Goal: Use online tool/utility: Utilize a website feature to perform a specific function

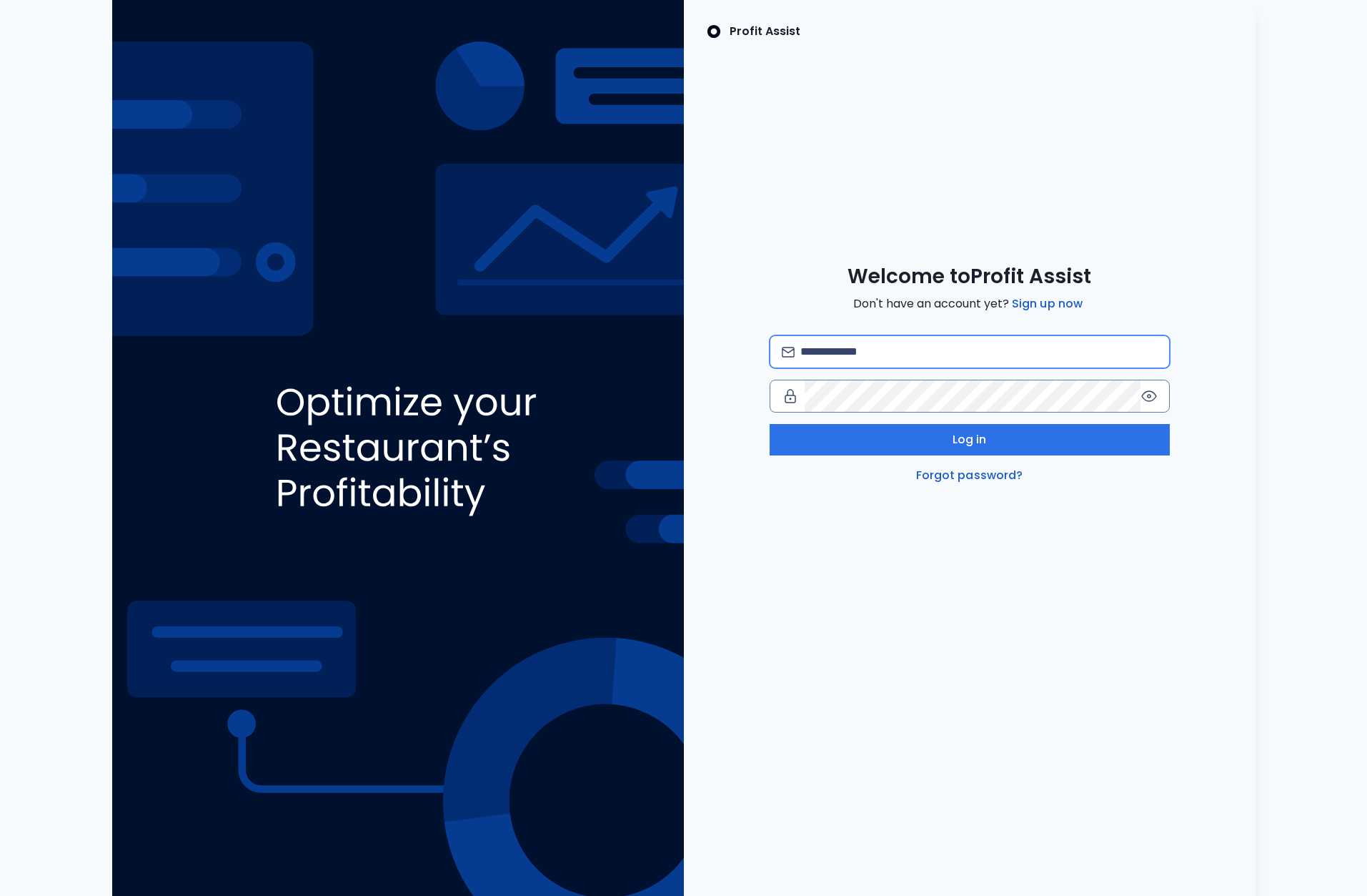
click at [871, 355] on input "email" at bounding box center [979, 351] width 357 height 31
type input "**********"
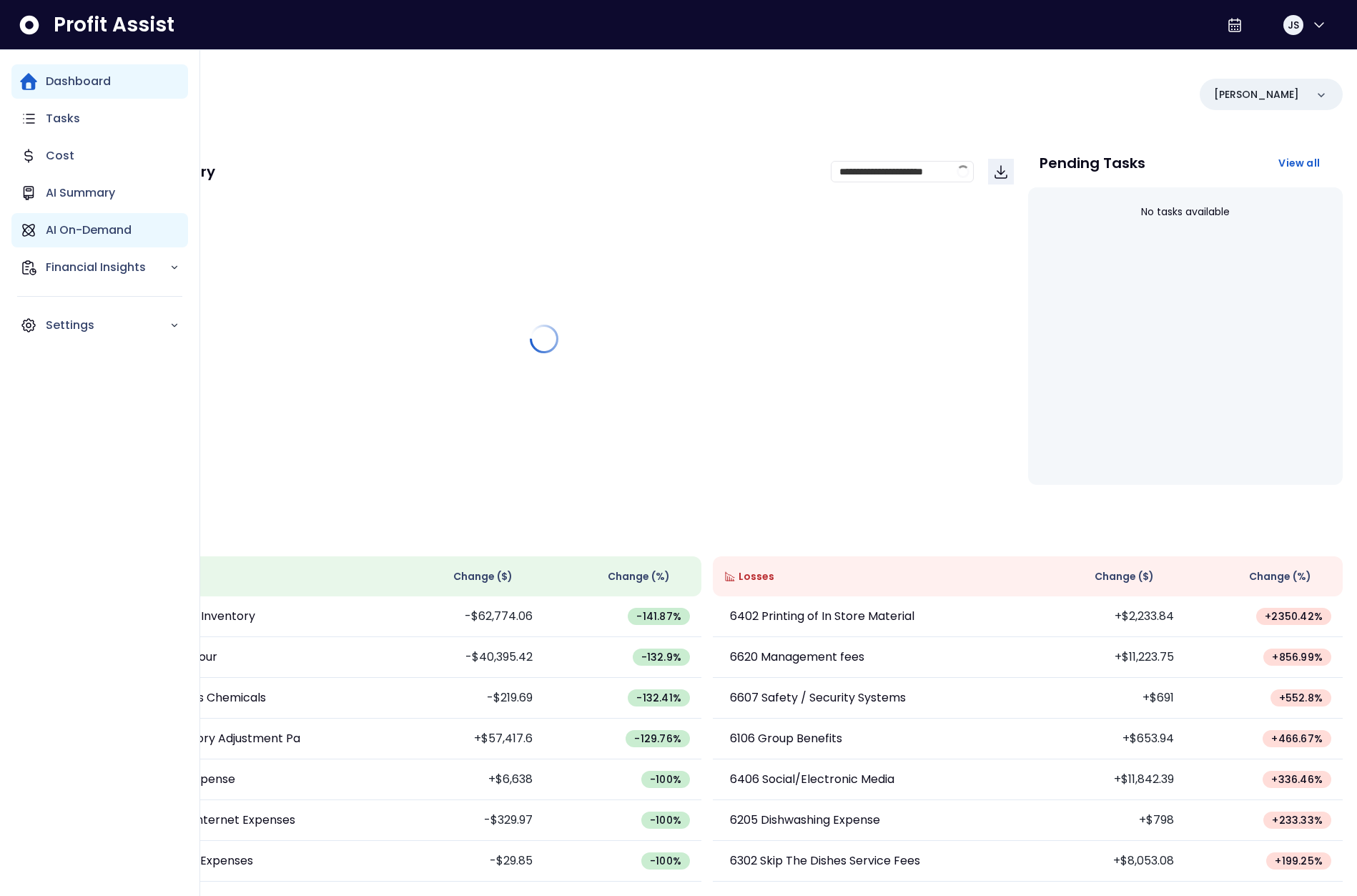
click at [77, 234] on p "AI On-Demand" at bounding box center [89, 230] width 86 height 17
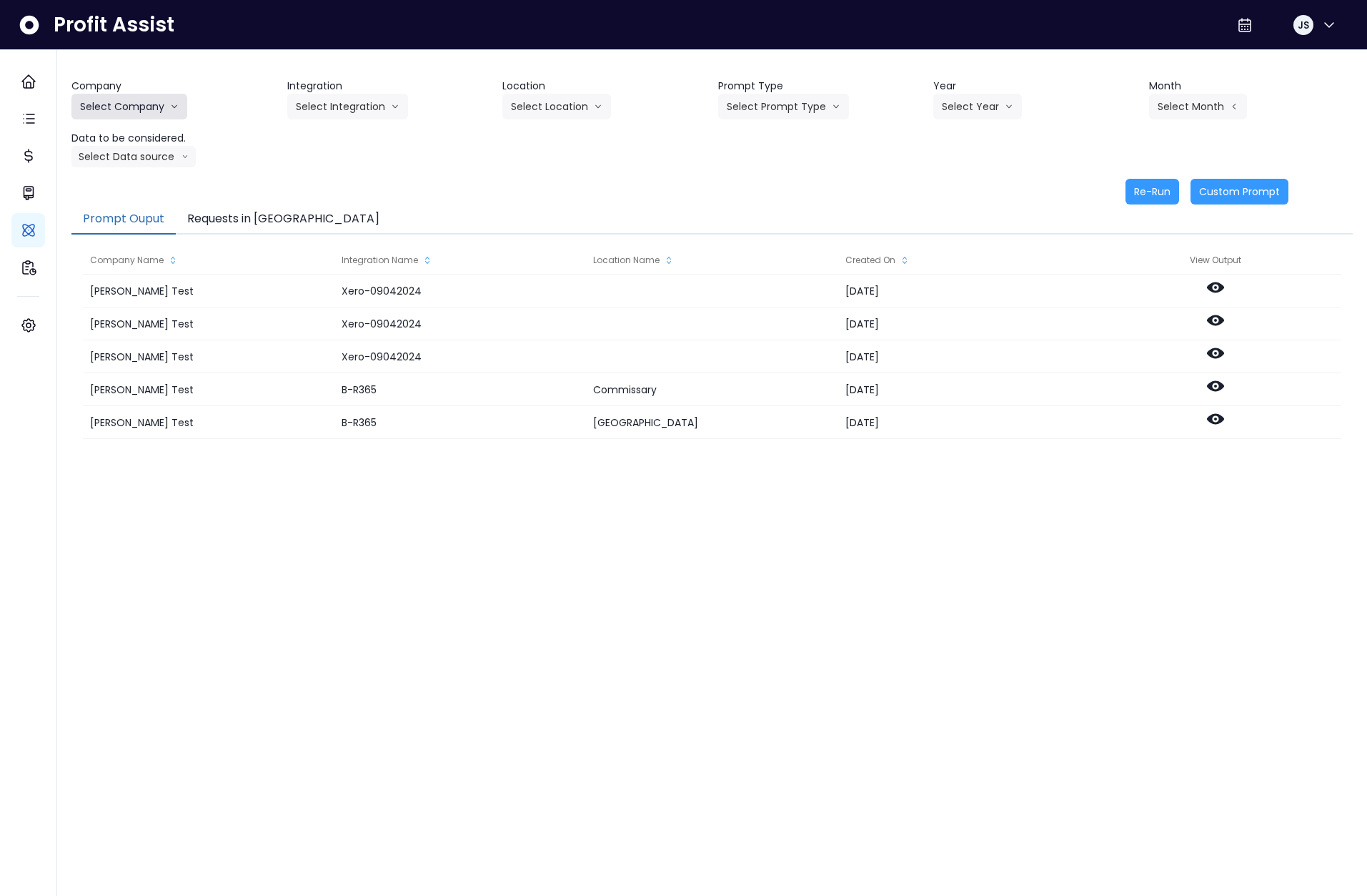
click at [153, 108] on button "Select Company" at bounding box center [129, 106] width 116 height 25
click at [144, 183] on span "SpotOn Demo" at bounding box center [142, 187] width 123 height 14
click at [303, 98] on button "Select Integration" at bounding box center [347, 106] width 121 height 25
click at [326, 137] on span "College" at bounding box center [339, 136] width 85 height 14
click at [549, 103] on button "Select Location" at bounding box center [556, 106] width 108 height 25
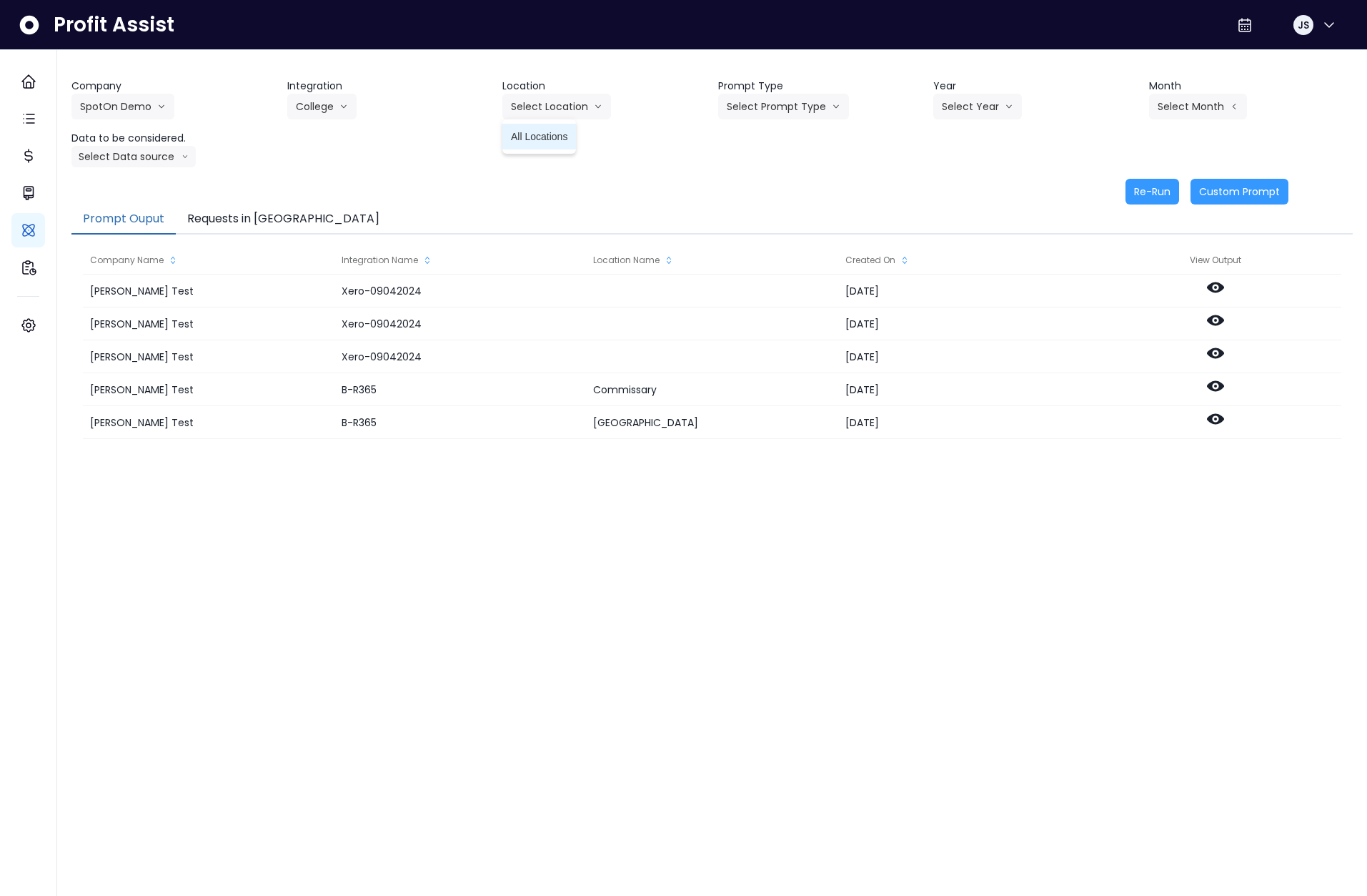
click at [546, 131] on span "All Locations" at bounding box center [539, 136] width 57 height 14
click at [810, 105] on button "Select Prompt Type" at bounding box center [783, 106] width 130 height 25
click at [798, 140] on span "Monthly Summary" at bounding box center [767, 136] width 80 height 14
click at [1052, 106] on div "Select Year 2023 2024 2025" at bounding box center [1005, 106] width 143 height 25
click at [993, 104] on button "Select Year" at bounding box center [978, 106] width 89 height 25
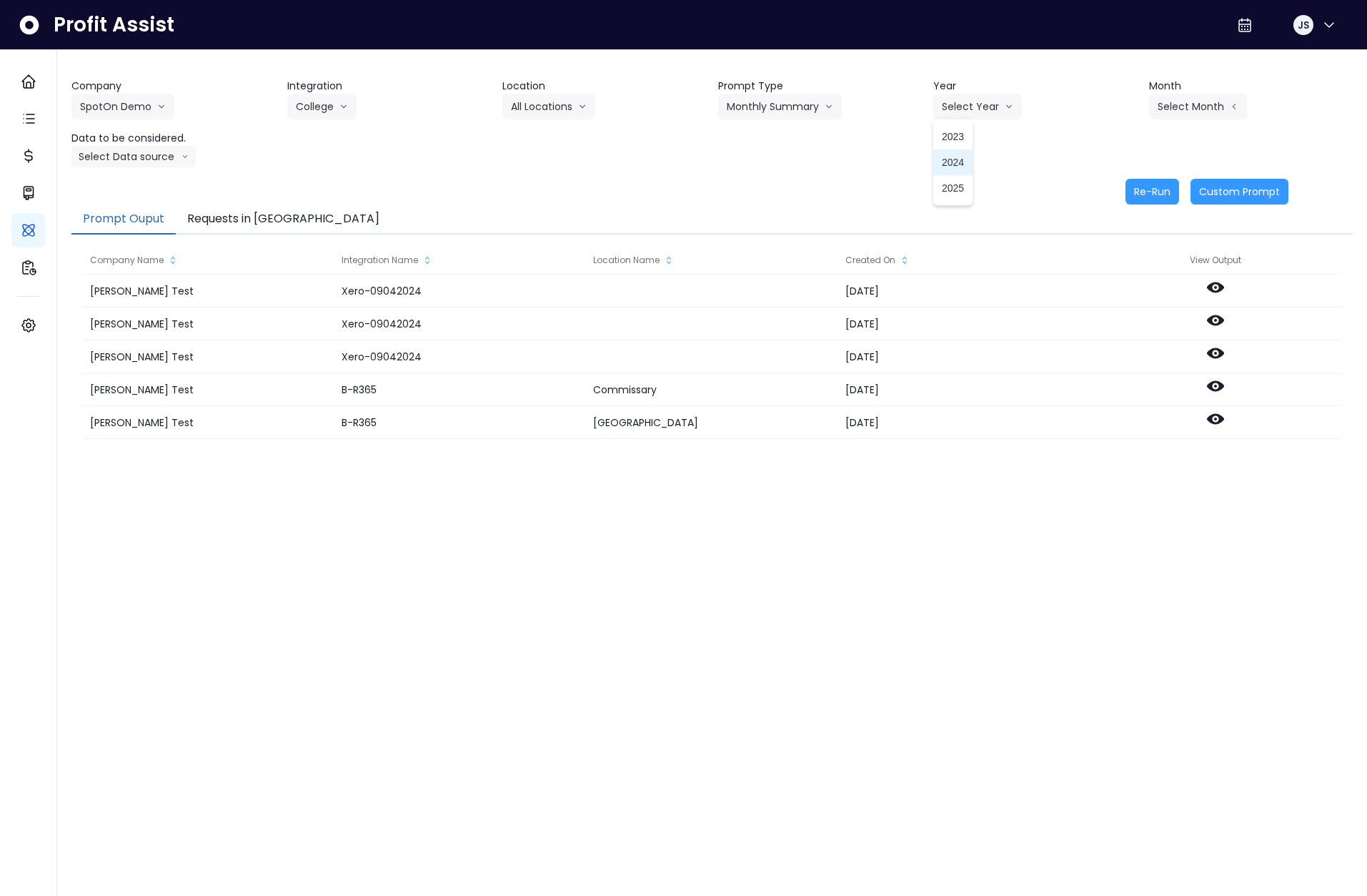
click at [962, 180] on li "2025" at bounding box center [953, 187] width 39 height 25
click at [1182, 110] on button "Select Month" at bounding box center [1198, 106] width 98 height 25
click at [1118, 299] on li "Aug" at bounding box center [1127, 290] width 45 height 25
click at [147, 163] on button "Select Data source" at bounding box center [134, 157] width 125 height 21
click at [144, 187] on span "Comparison overtime" at bounding box center [128, 184] width 95 height 14
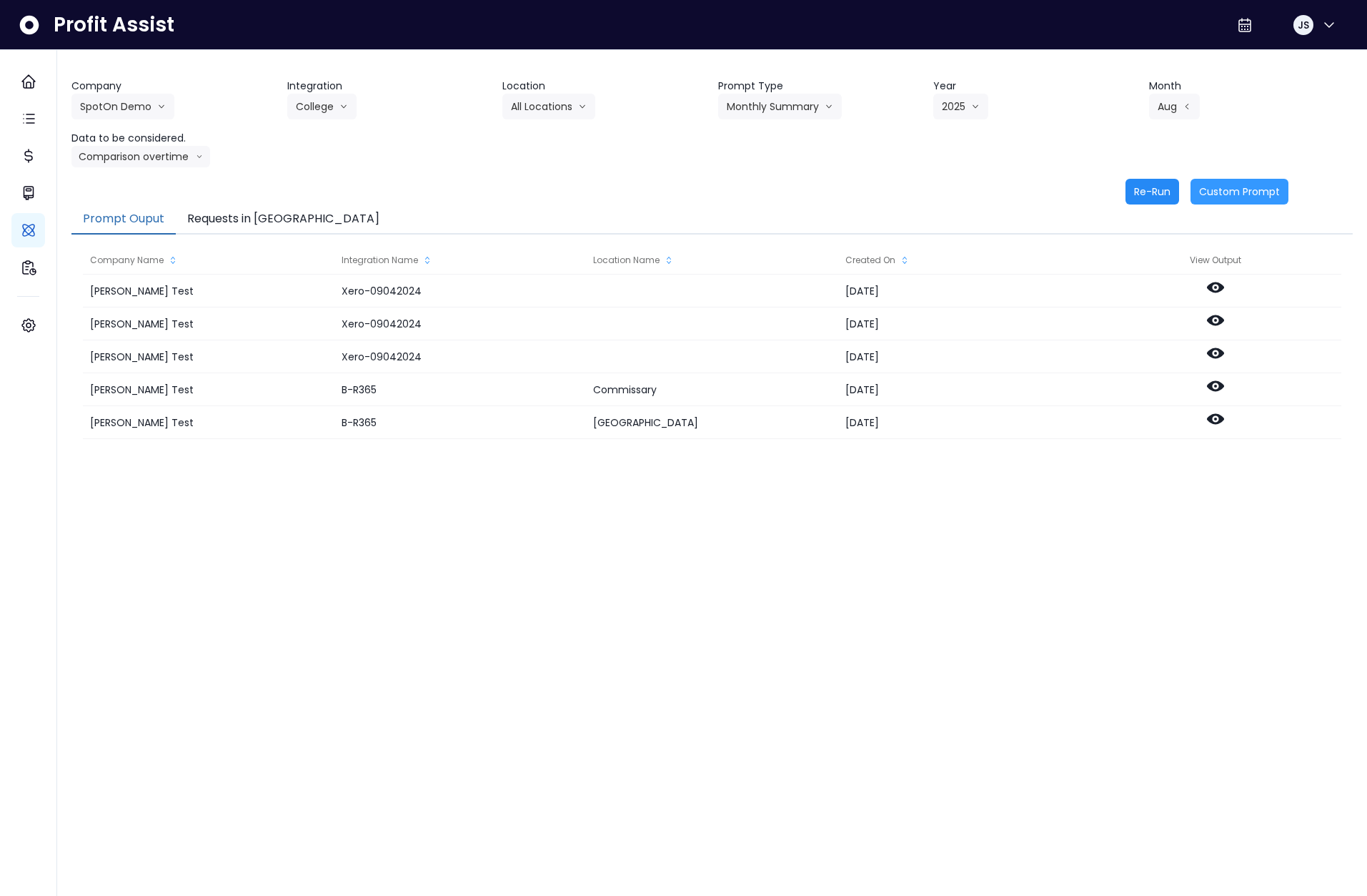
click at [1140, 196] on button "Re-Run" at bounding box center [1152, 191] width 53 height 25
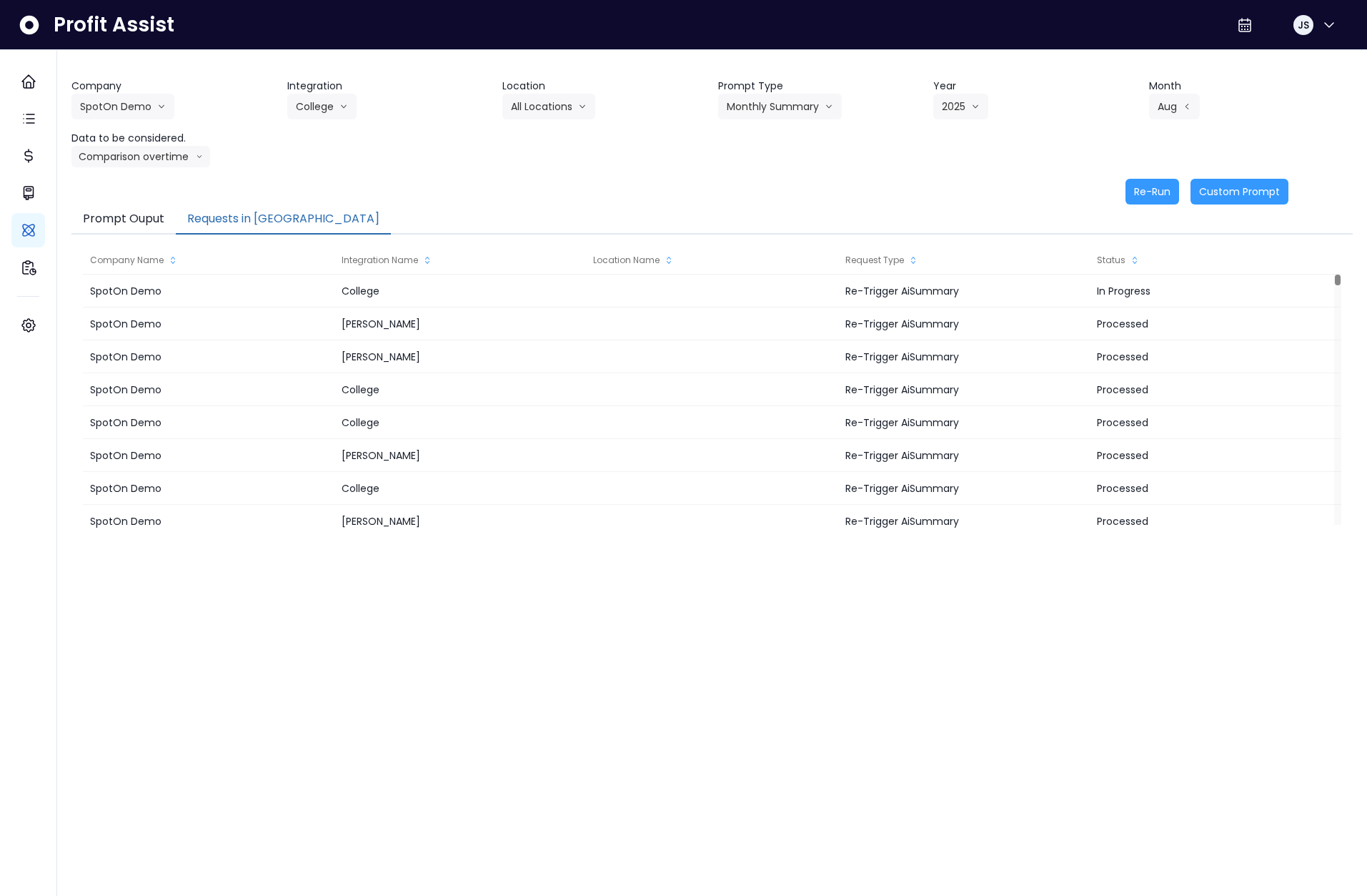
click at [237, 220] on button "Requests in [GEOGRAPHIC_DATA]" at bounding box center [283, 219] width 215 height 30
click at [305, 112] on button "College" at bounding box center [322, 106] width 69 height 25
click at [327, 156] on span "[PERSON_NAME]" at bounding box center [339, 162] width 85 height 14
click at [545, 108] on button "Select Location" at bounding box center [556, 106] width 108 height 25
click at [549, 135] on span "All Locations" at bounding box center [539, 136] width 57 height 14
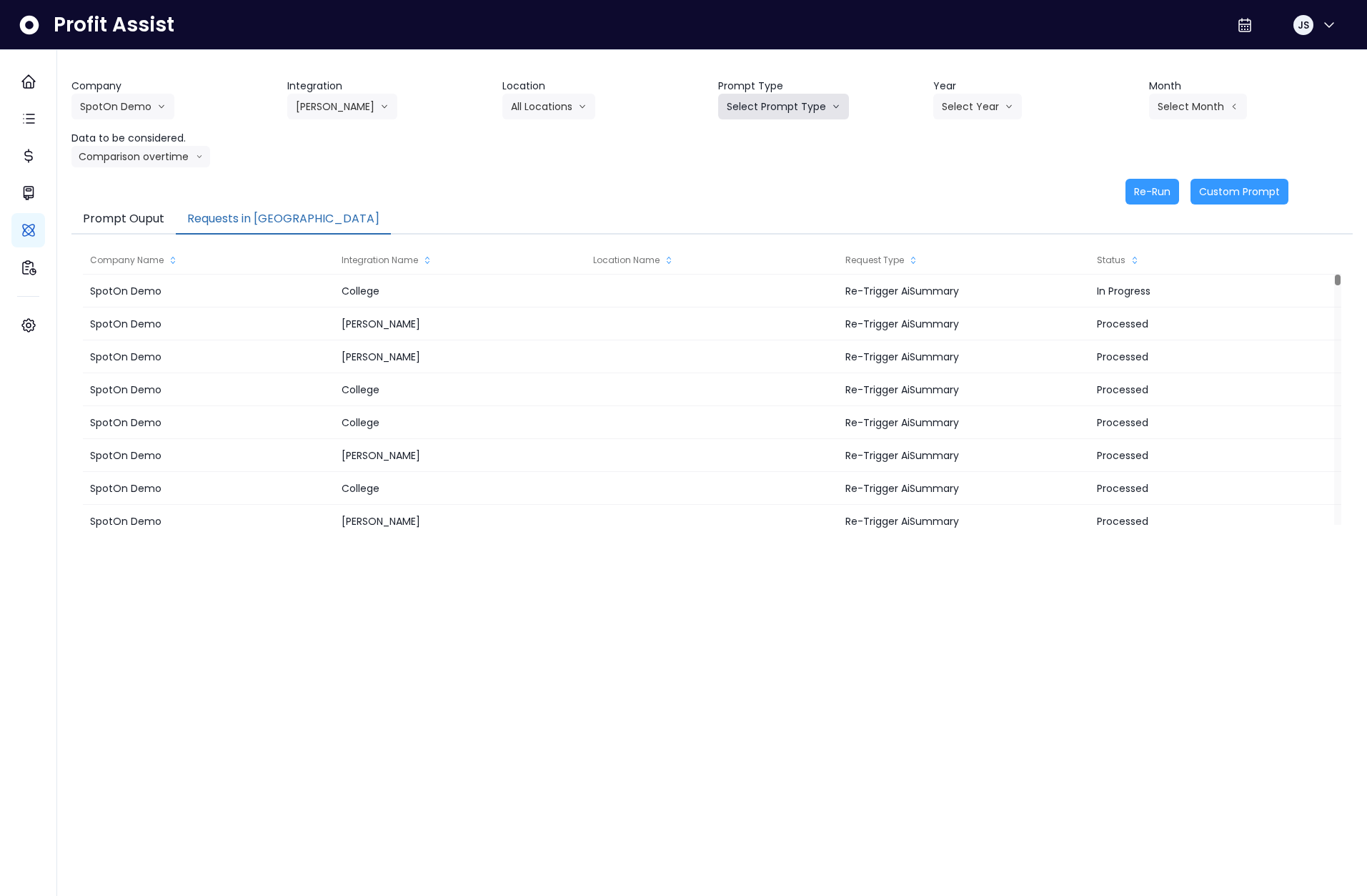
click at [803, 107] on button "Select Prompt Type" at bounding box center [783, 106] width 130 height 25
click at [774, 155] on span "Error Task" at bounding box center [767, 162] width 80 height 14
click at [981, 110] on button "Select Year" at bounding box center [978, 106] width 89 height 25
click at [957, 185] on span "2025" at bounding box center [953, 187] width 22 height 14
click at [1174, 103] on button "Select Month" at bounding box center [1198, 106] width 98 height 25
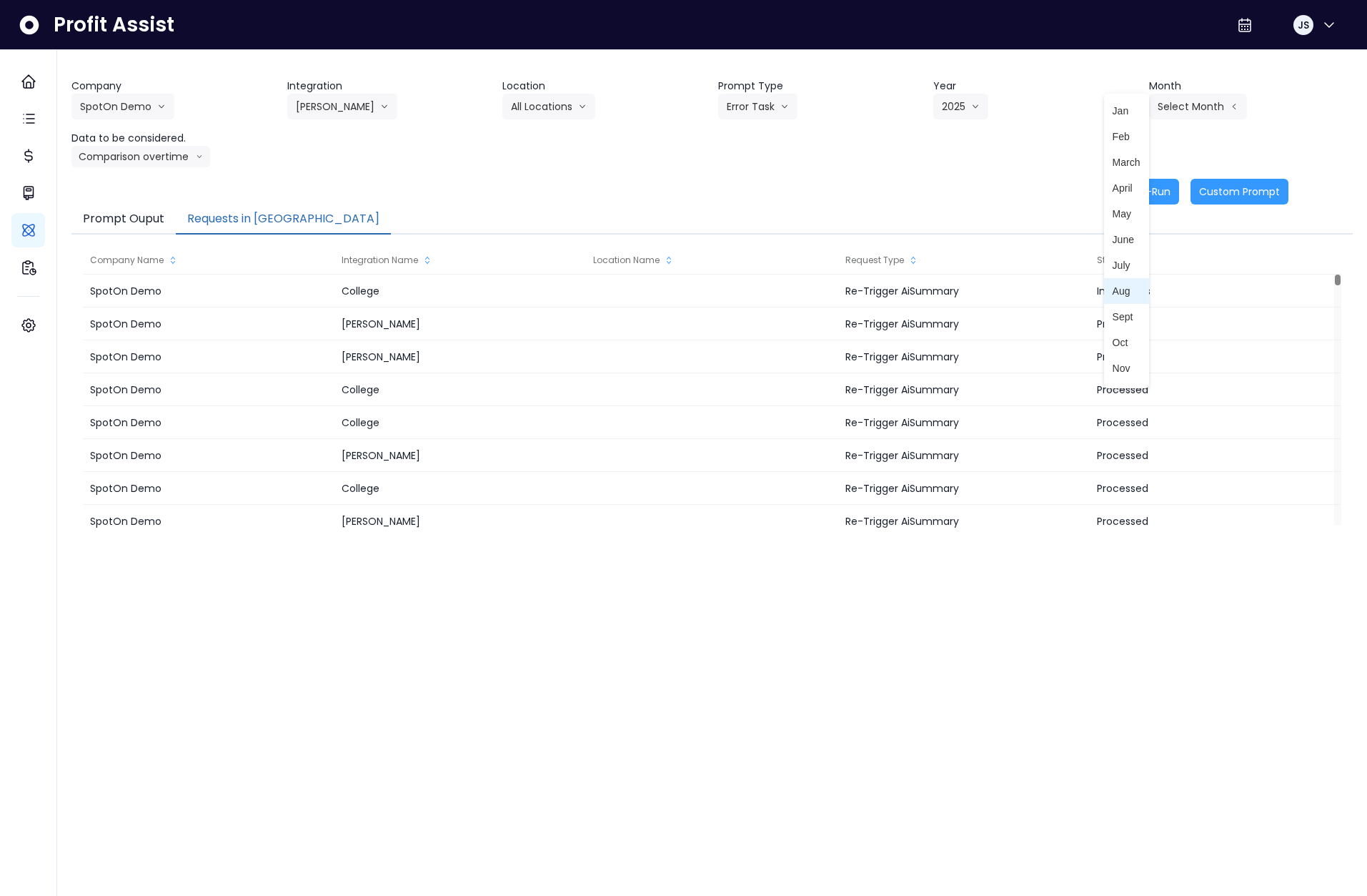
click at [1126, 297] on span "Aug" at bounding box center [1127, 290] width 28 height 14
click at [1145, 191] on button "Re-Run" at bounding box center [1152, 191] width 53 height 25
click at [752, 107] on button "Error Task" at bounding box center [757, 106] width 80 height 25
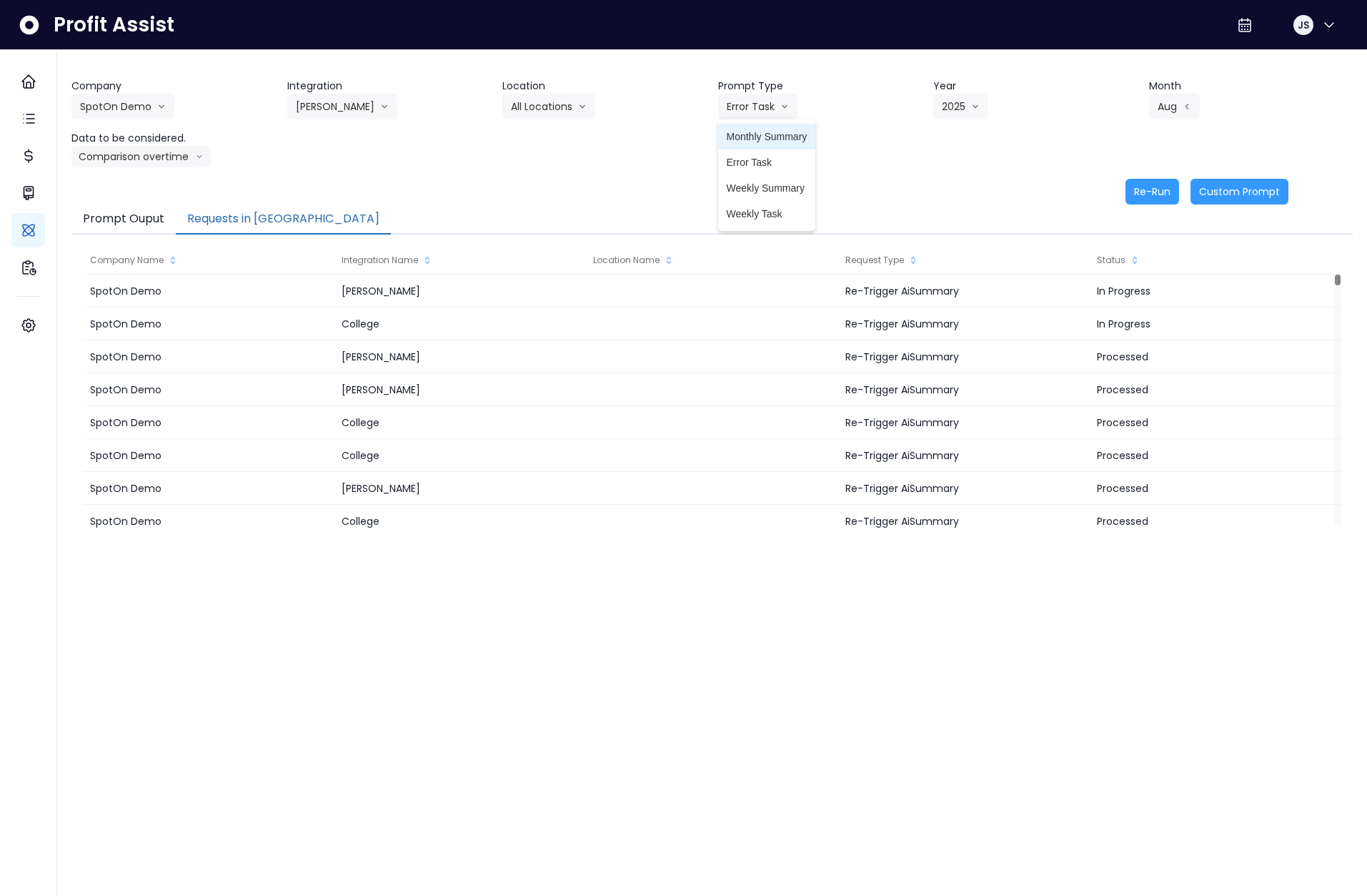
click at [757, 138] on span "Monthly Summary" at bounding box center [767, 136] width 80 height 14
click at [144, 153] on button "Comparison overtime" at bounding box center [140, 157] width 139 height 21
click at [133, 211] on span "Location Analysis" at bounding box center [128, 209] width 95 height 14
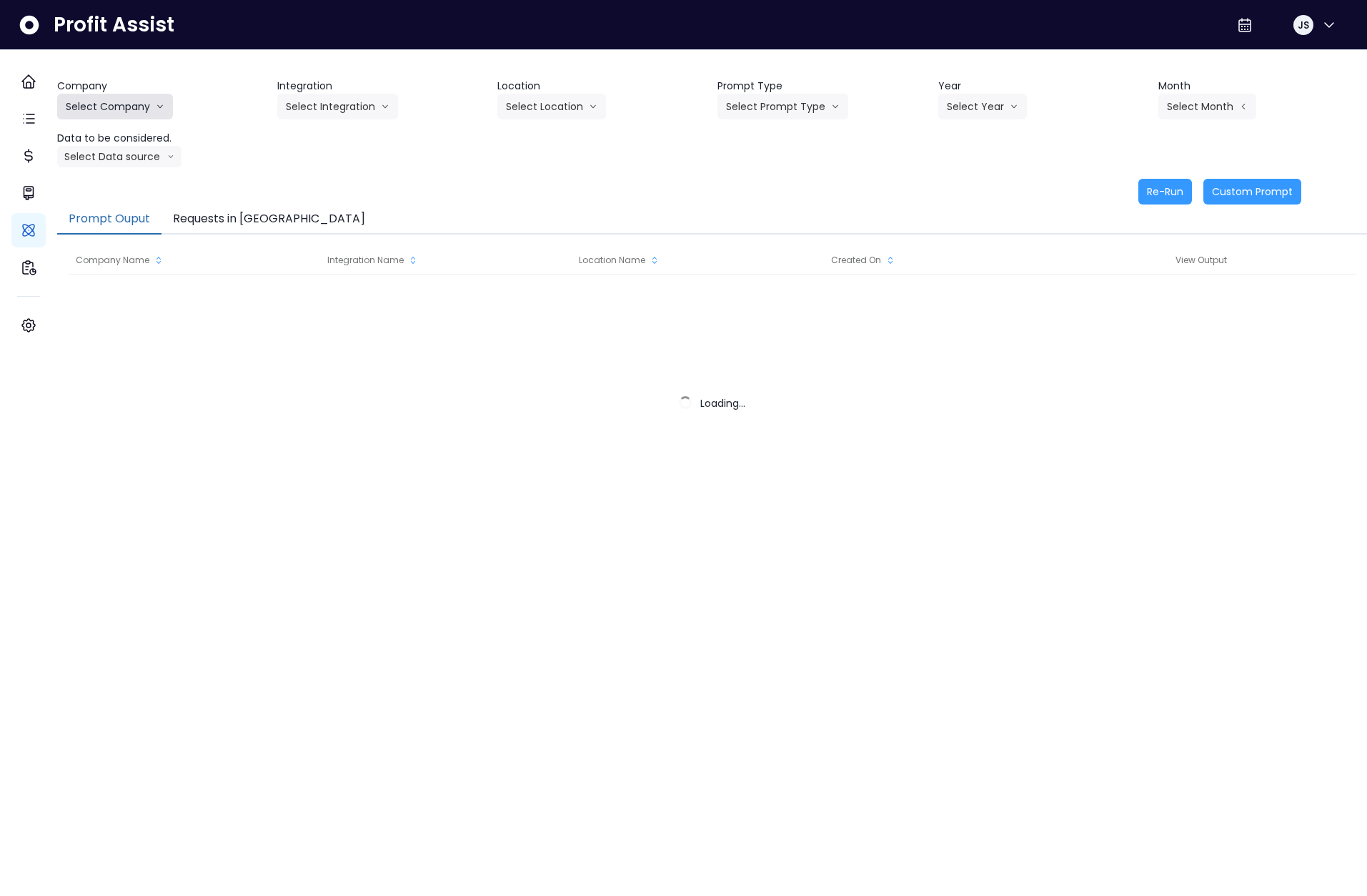
click at [158, 106] on button "Select Company" at bounding box center [115, 106] width 116 height 25
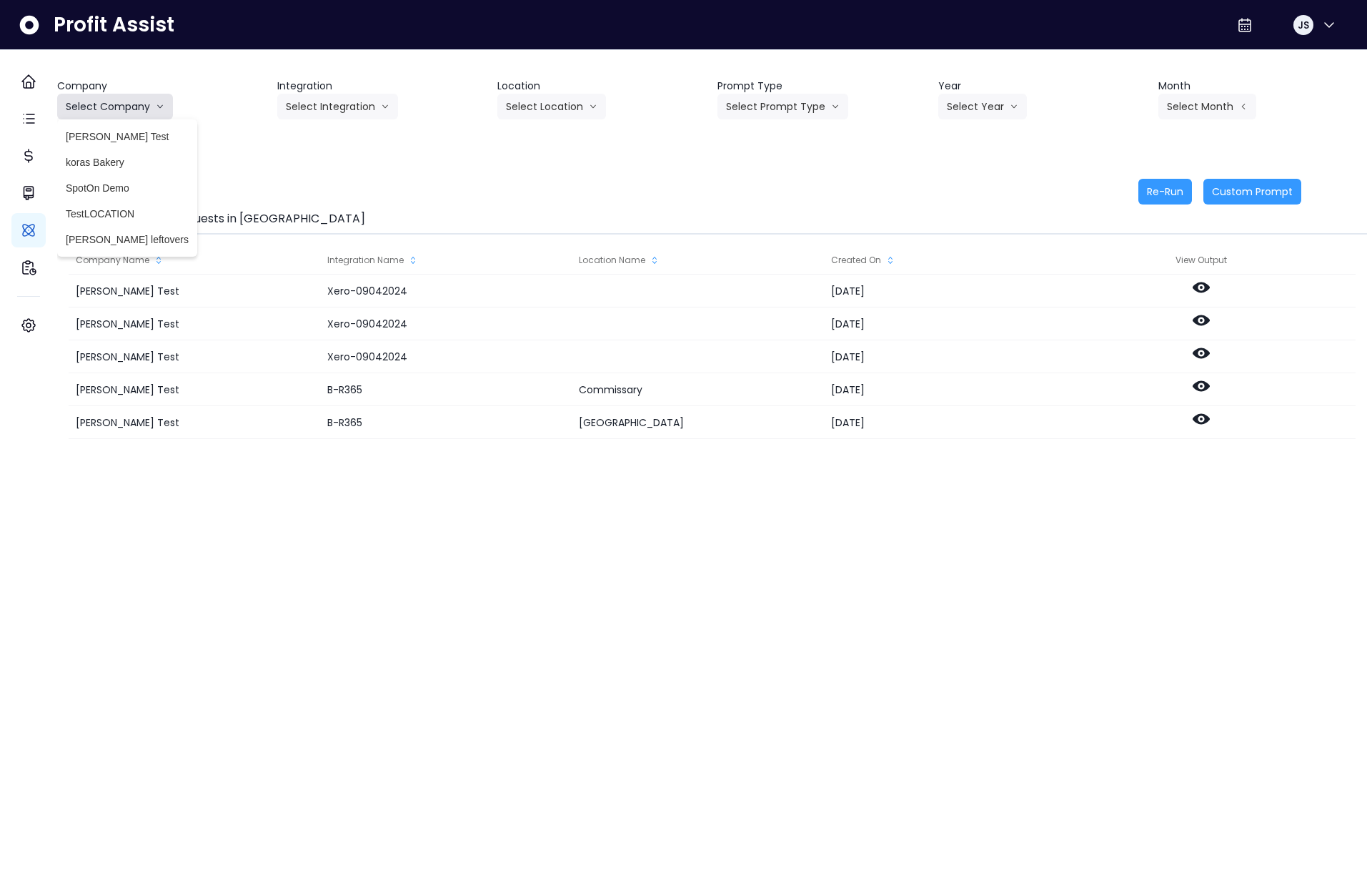
click at [144, 106] on button "Select Company" at bounding box center [115, 106] width 116 height 25
click at [135, 190] on span "SpotOn Demo" at bounding box center [127, 187] width 123 height 14
click at [335, 108] on button "Select Integration" at bounding box center [337, 106] width 121 height 25
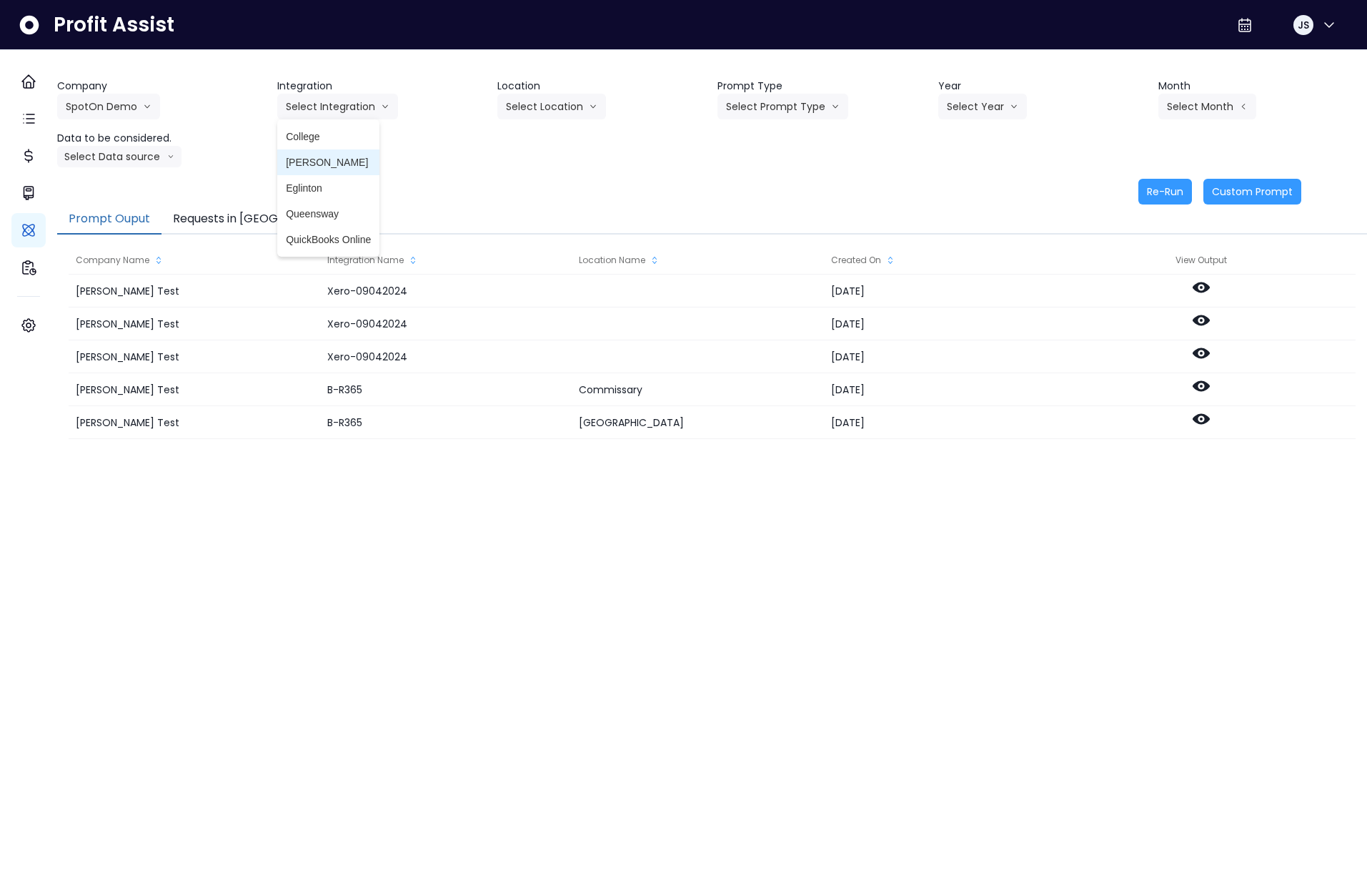
click at [326, 157] on span "[PERSON_NAME]" at bounding box center [328, 162] width 85 height 14
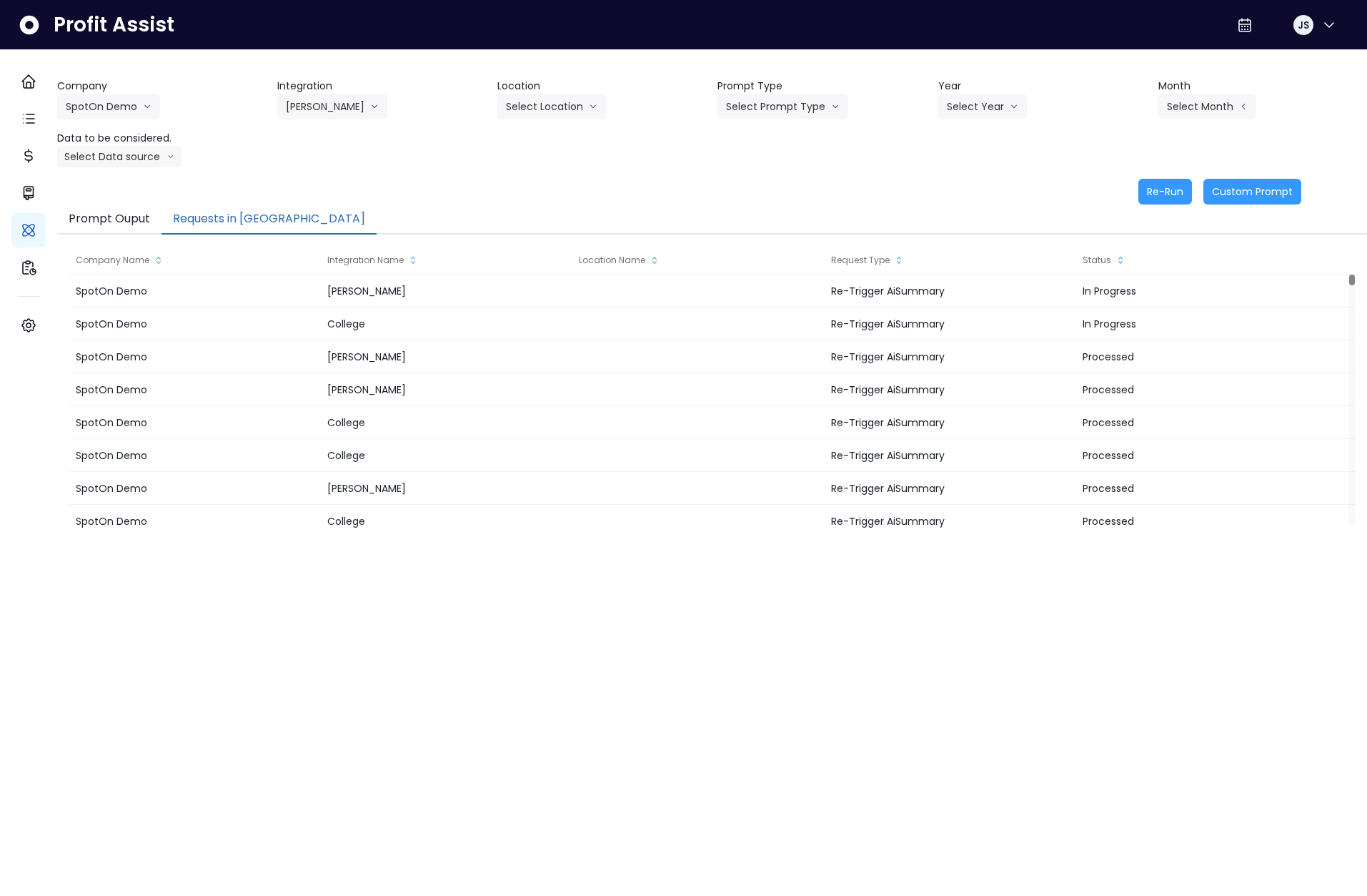
click at [266, 225] on button "Requests in [GEOGRAPHIC_DATA]" at bounding box center [269, 219] width 215 height 30
click at [582, 103] on button "Select Location" at bounding box center [551, 106] width 108 height 25
click at [563, 136] on span "All Locations" at bounding box center [534, 136] width 57 height 14
click at [755, 102] on button "Select Prompt Type" at bounding box center [783, 106] width 130 height 25
click at [774, 135] on span "Monthly Summary" at bounding box center [766, 136] width 80 height 14
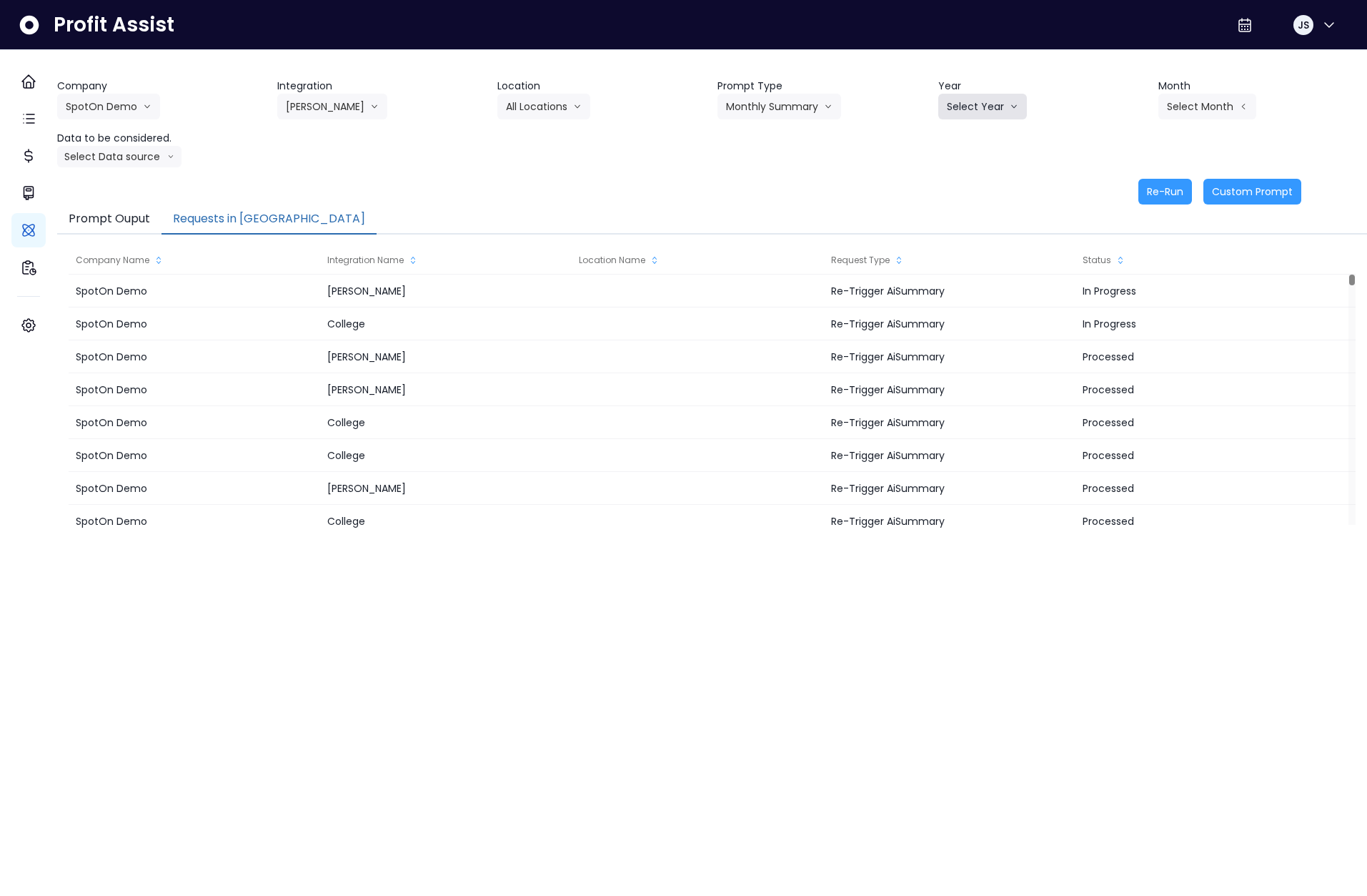
click at [976, 108] on button "Select Year" at bounding box center [983, 106] width 89 height 25
click at [958, 185] on span "2025" at bounding box center [958, 187] width 22 height 14
click at [1217, 108] on button "Select Month" at bounding box center [1207, 106] width 98 height 25
click at [1117, 282] on li "Aug" at bounding box center [1136, 290] width 45 height 25
click at [154, 159] on button "Select Data source" at bounding box center [120, 157] width 125 height 21
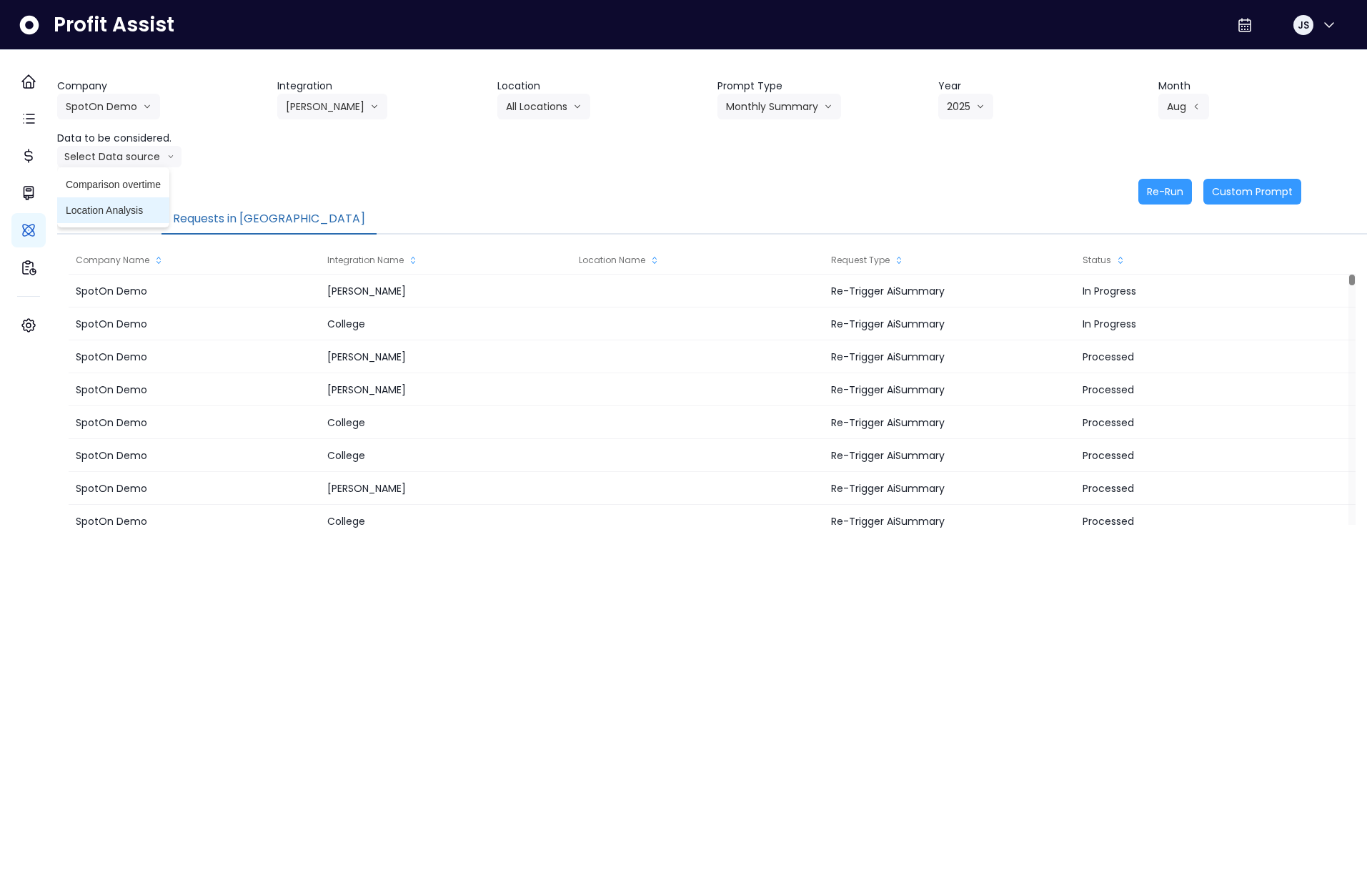
click at [144, 208] on span "Location Analysis" at bounding box center [113, 209] width 95 height 14
click at [1139, 192] on button "Re-Run" at bounding box center [1165, 191] width 53 height 25
